Goal: Task Accomplishment & Management: Manage account settings

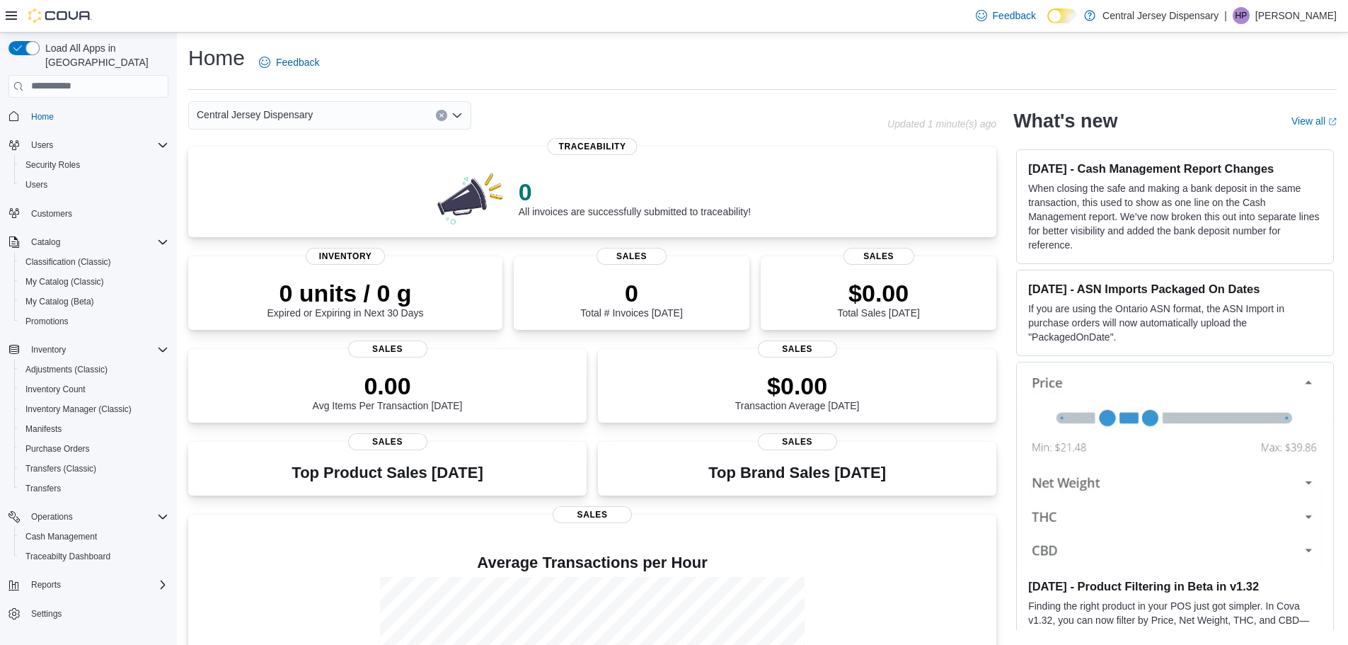
click at [1290, 15] on p "Himansu Patel" at bounding box center [1296, 15] width 81 height 17
click at [1246, 139] on span "Sign Out" at bounding box center [1246, 138] width 38 height 14
